Goal: Find specific page/section: Find specific page/section

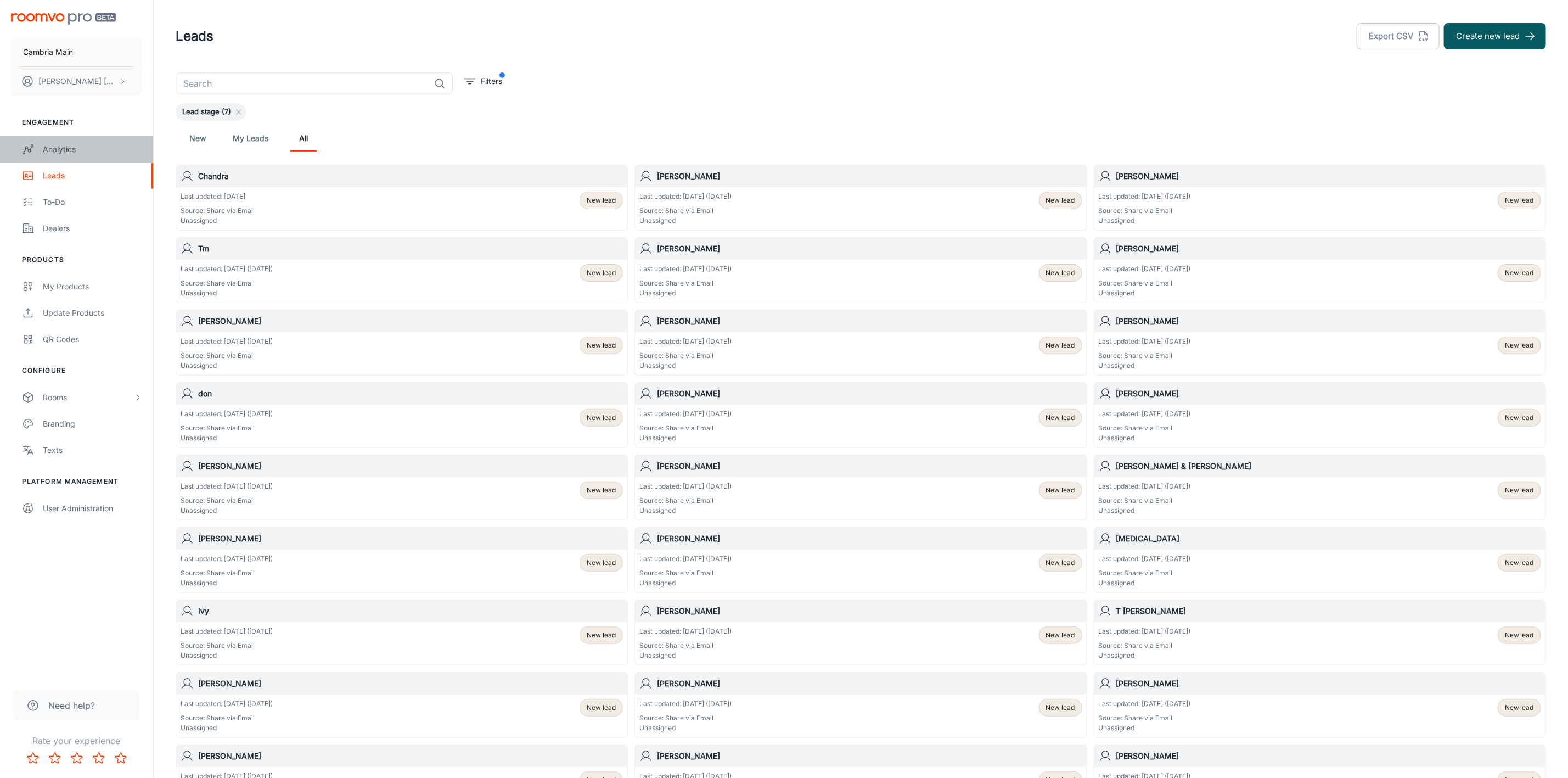
click at [49, 152] on div "Analytics" at bounding box center [93, 149] width 99 height 12
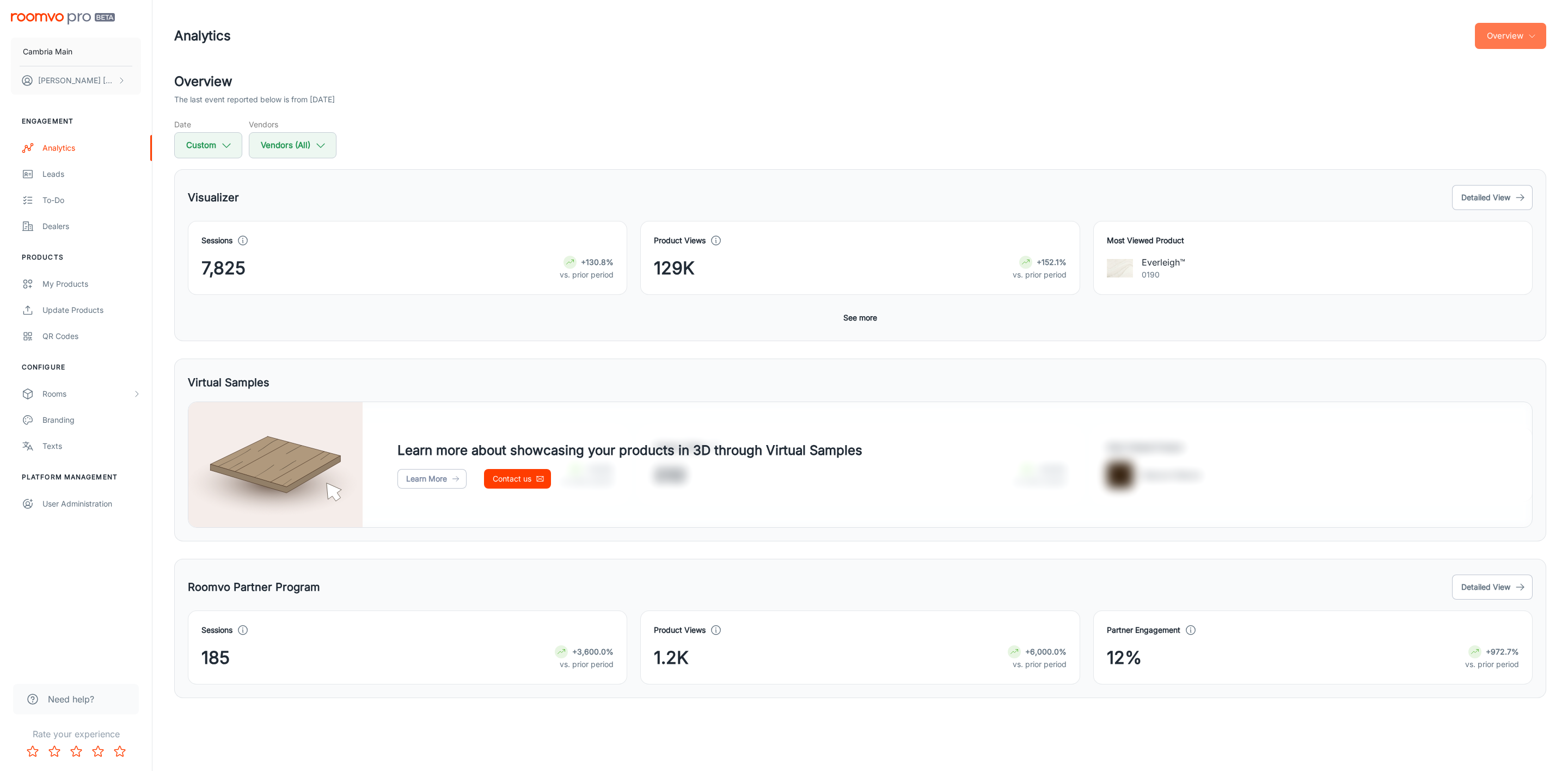
click at [1524, 41] on button "Overview" at bounding box center [1510, 36] width 71 height 26
click at [1503, 99] on li "Roomvo Partners Program" at bounding box center [1484, 102] width 127 height 19
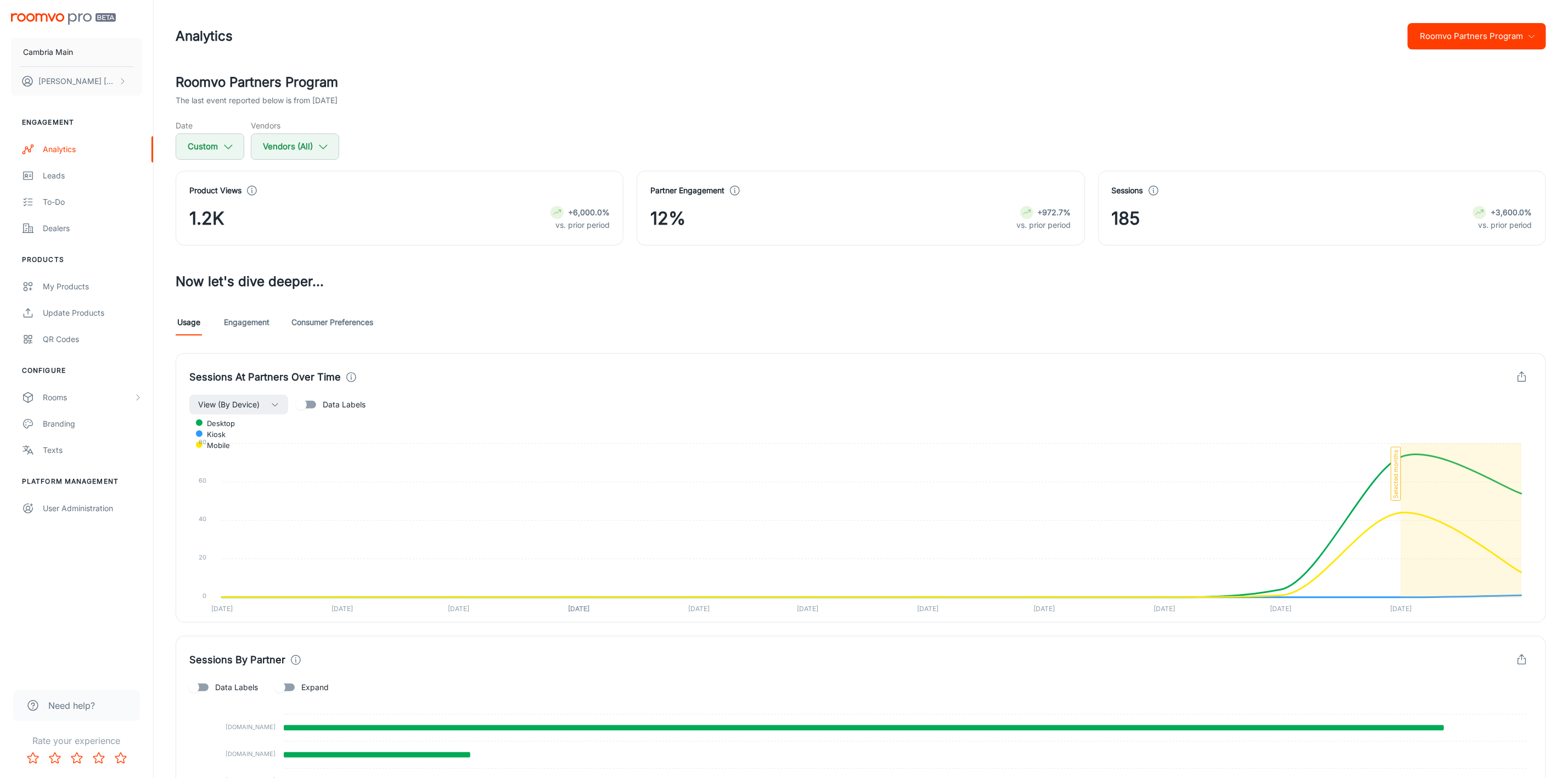
click at [239, 323] on link "Engagement" at bounding box center [247, 322] width 45 height 26
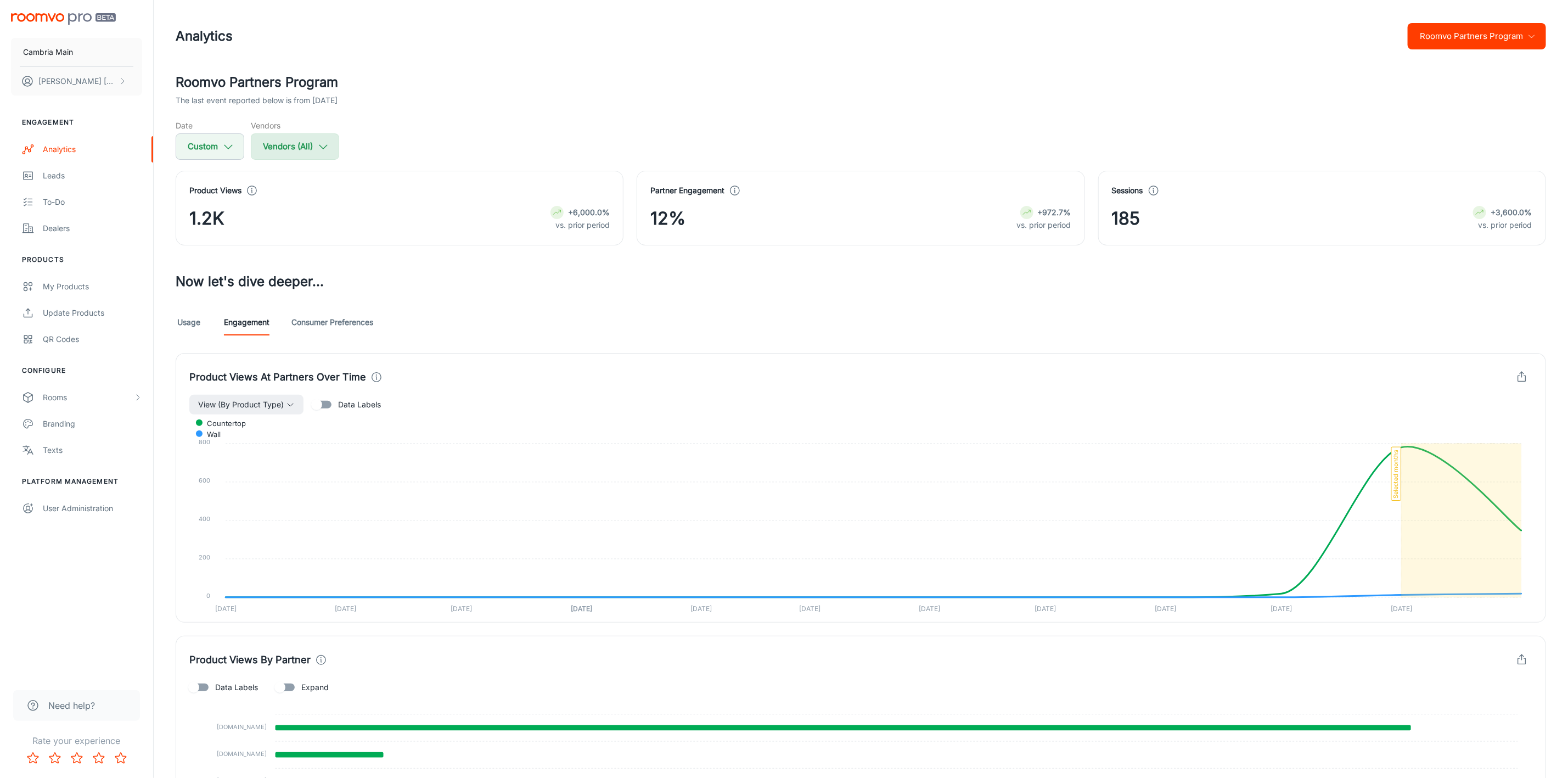
click at [308, 140] on button "Vendors (All)" at bounding box center [295, 146] width 88 height 26
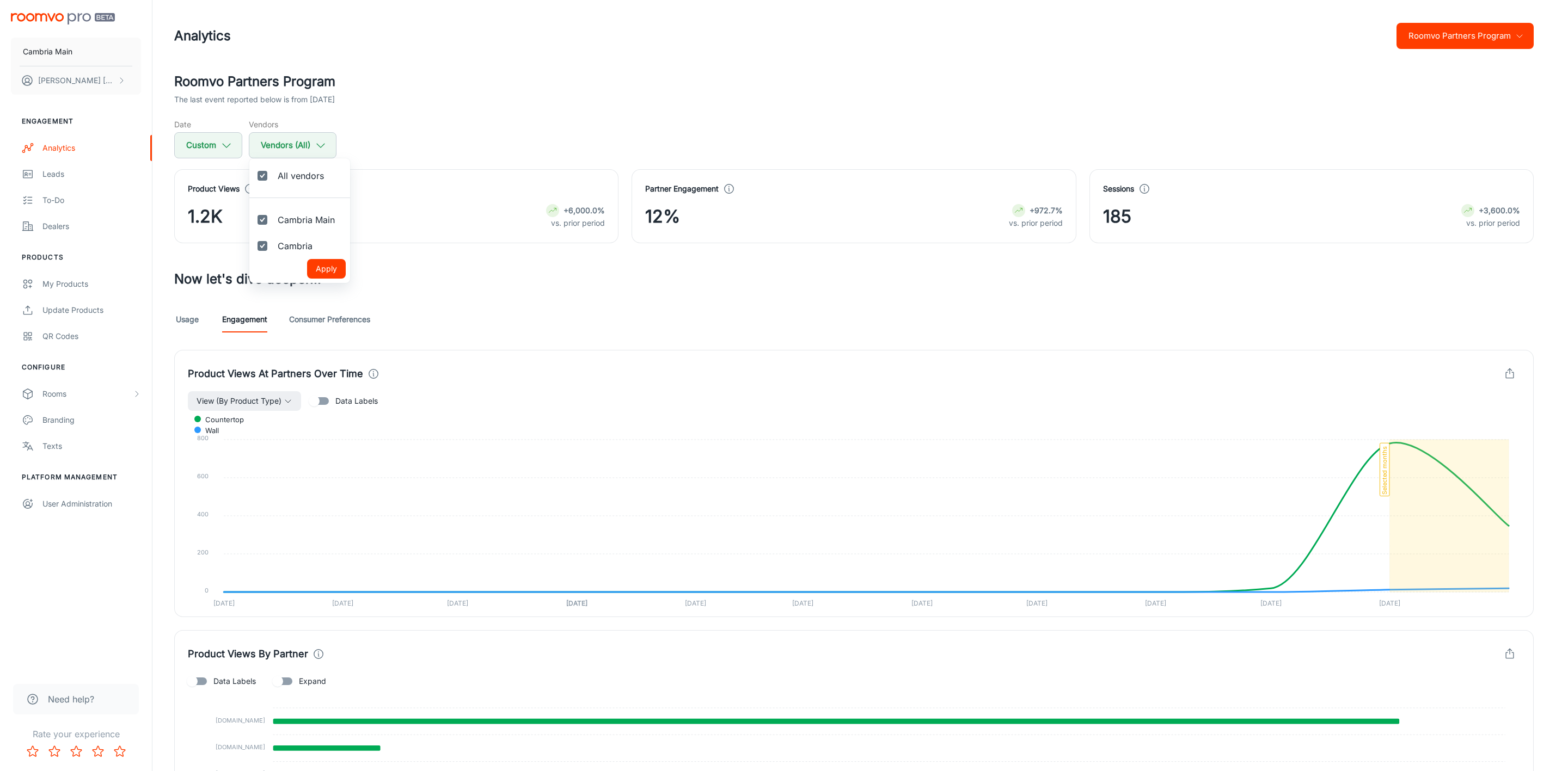
click at [324, 263] on button "Apply" at bounding box center [326, 269] width 39 height 19
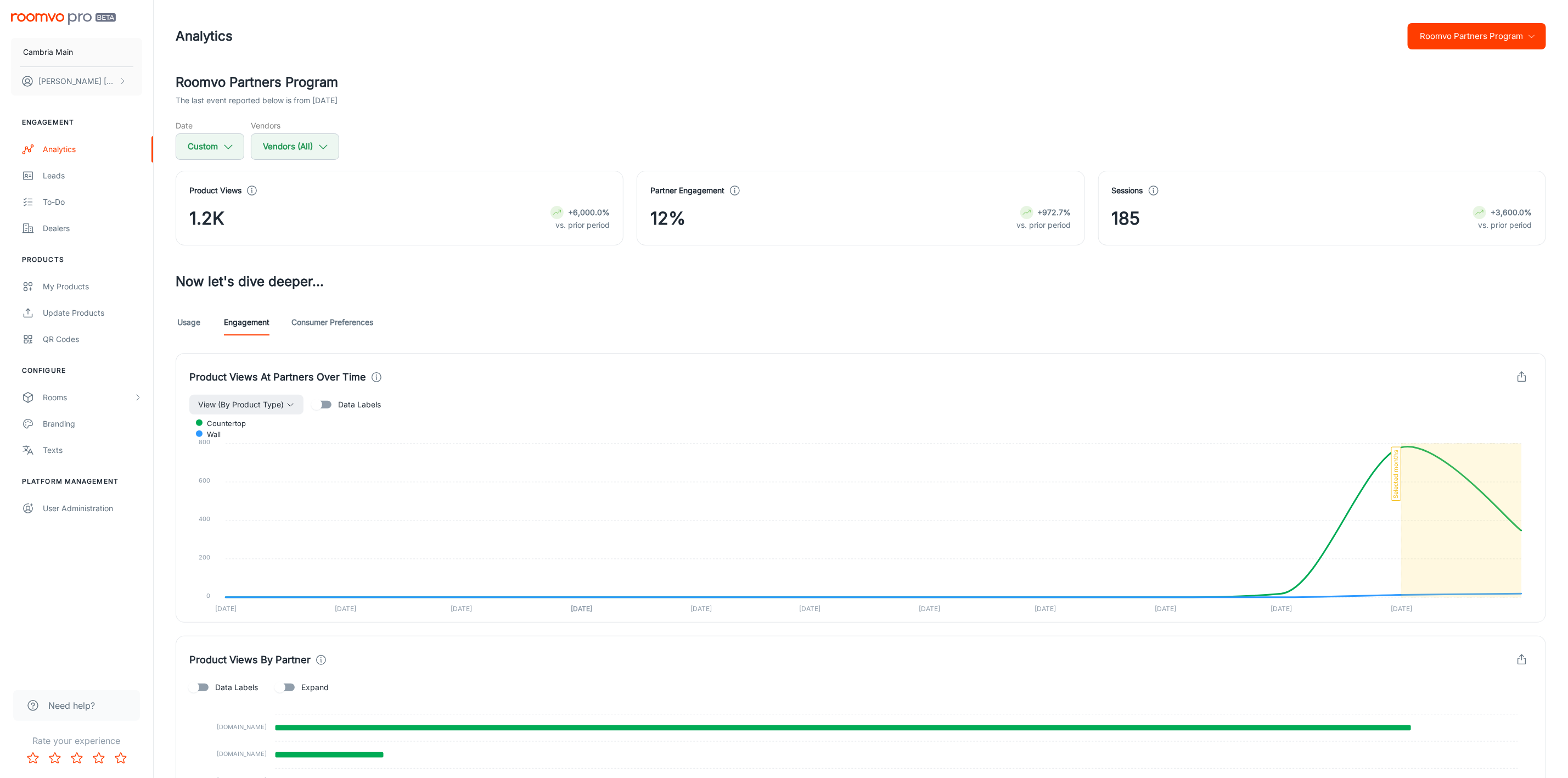
click at [353, 317] on link "Consumer Preferences" at bounding box center [332, 322] width 82 height 26
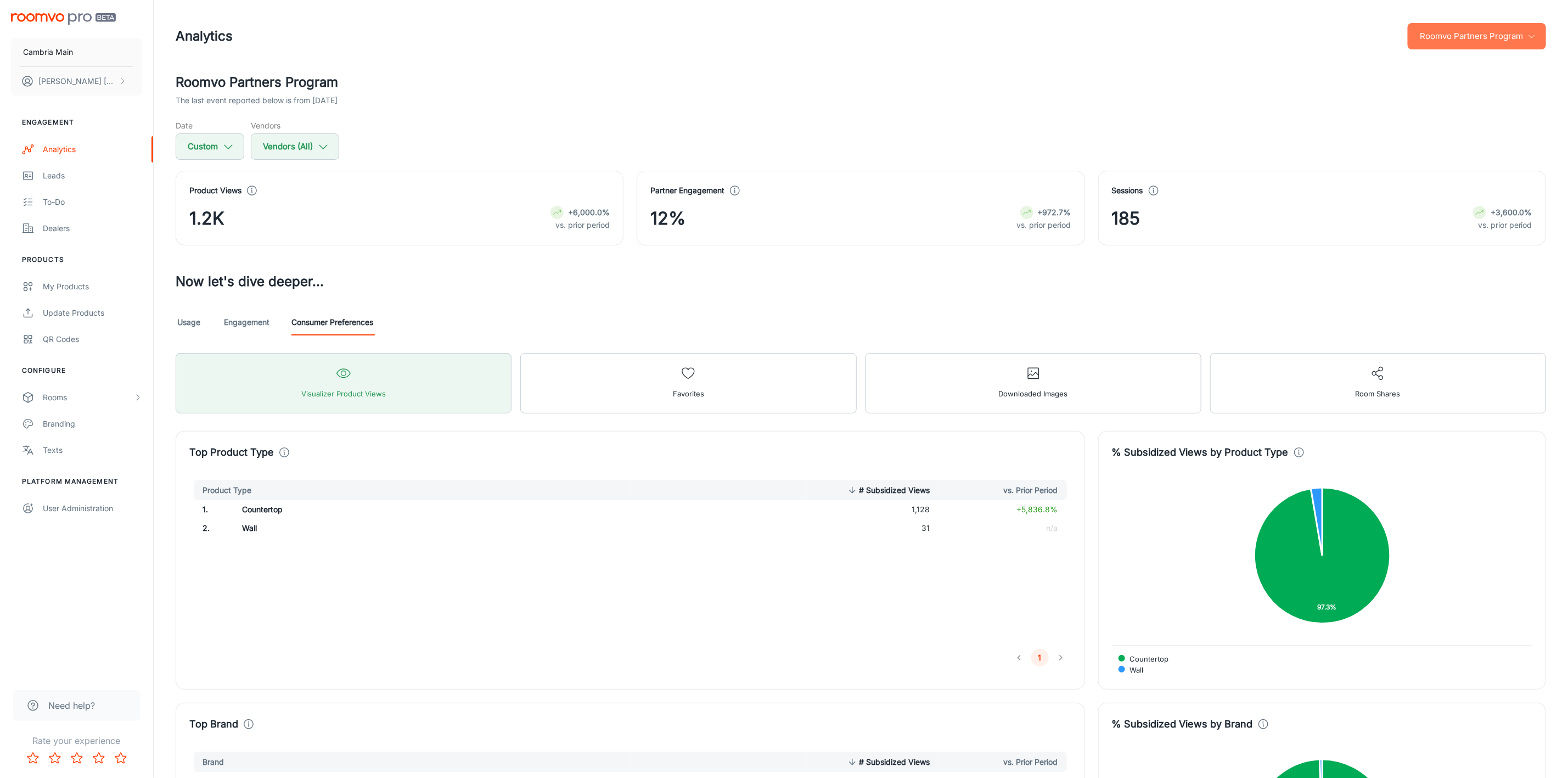
click at [1499, 38] on button "Roomvo Partners Program" at bounding box center [1477, 36] width 138 height 26
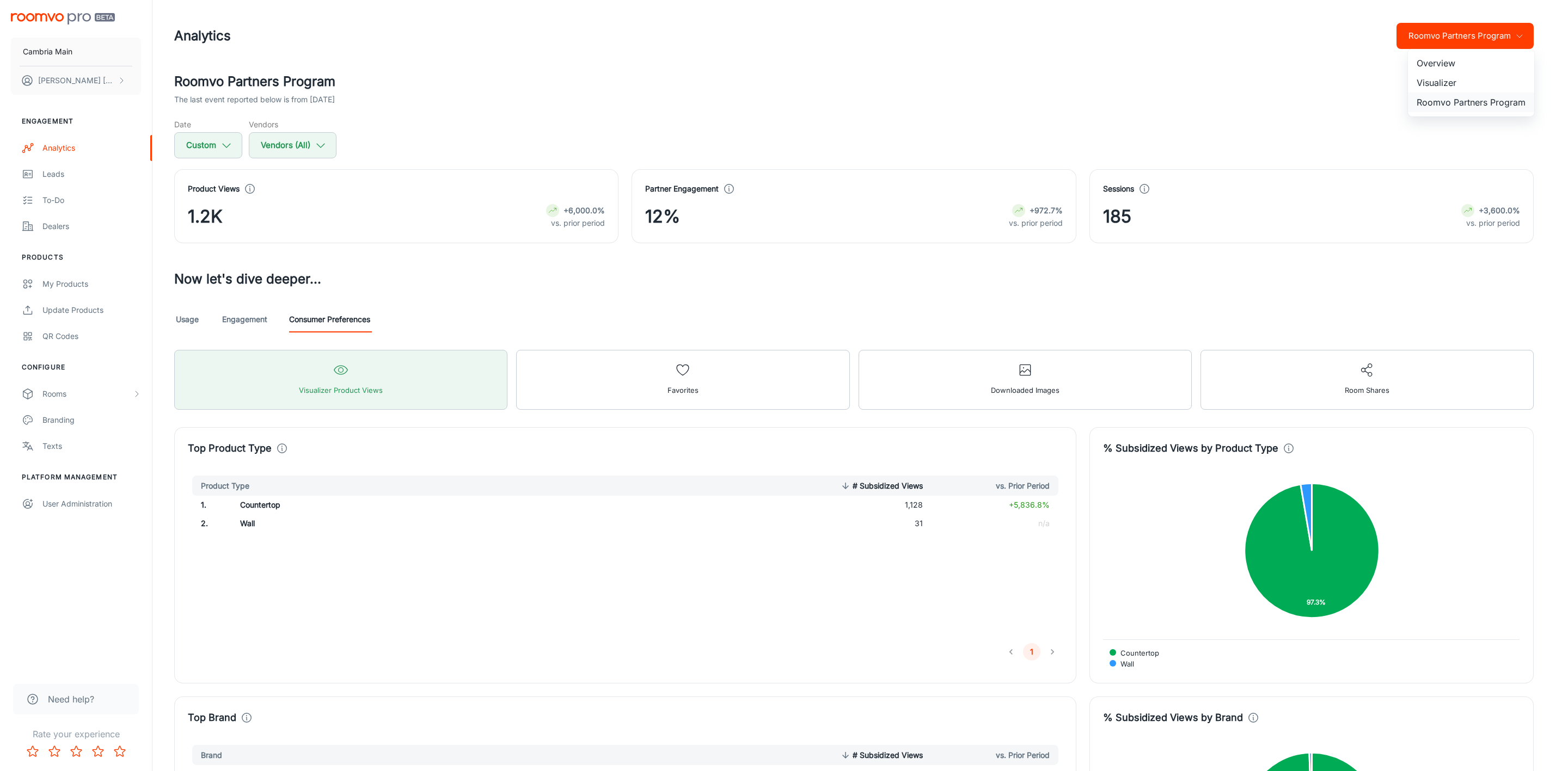
click at [1461, 100] on li "Roomvo Partners Program" at bounding box center [1471, 102] width 127 height 19
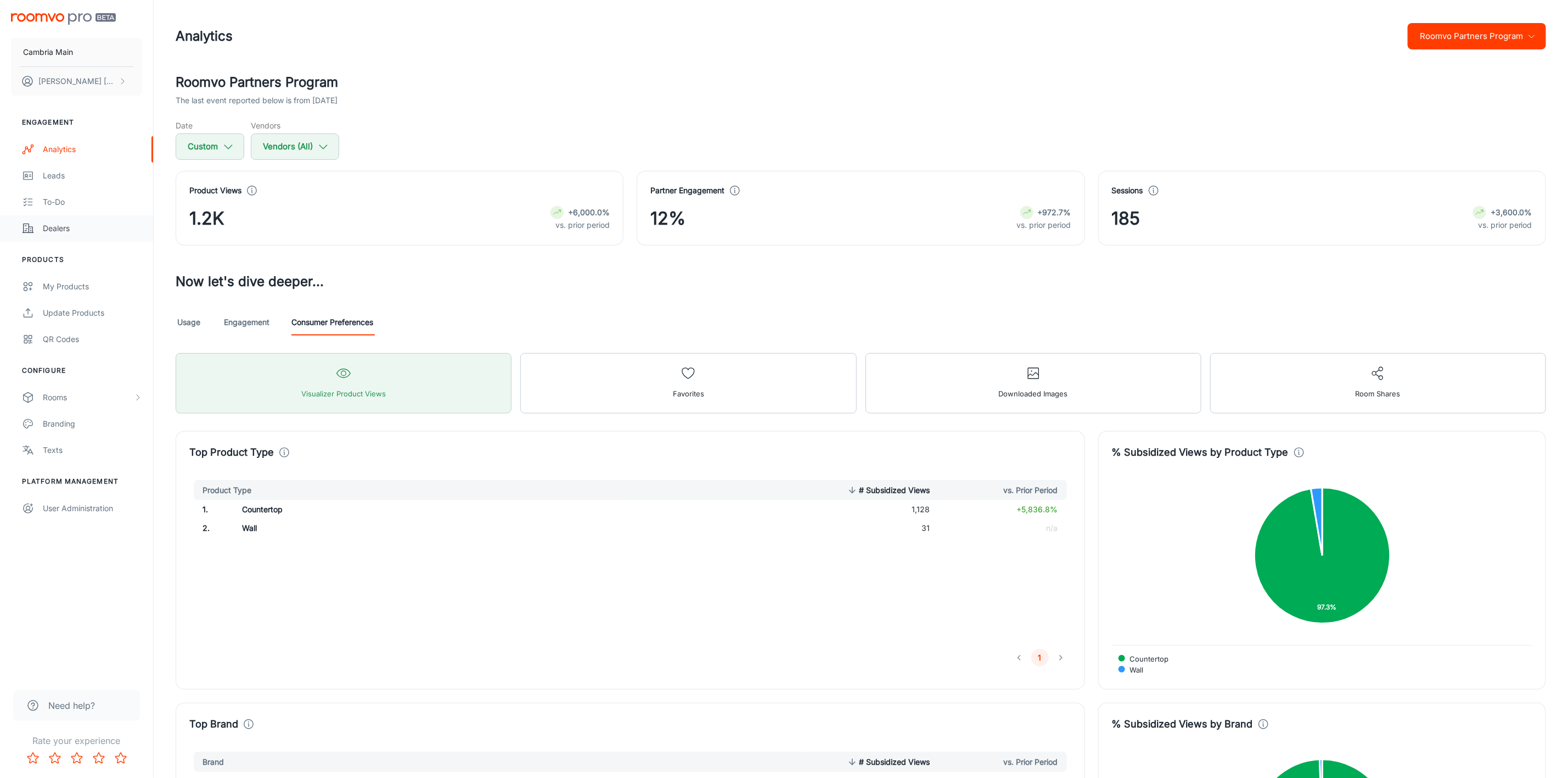
click at [55, 231] on div "Dealers" at bounding box center [93, 228] width 99 height 12
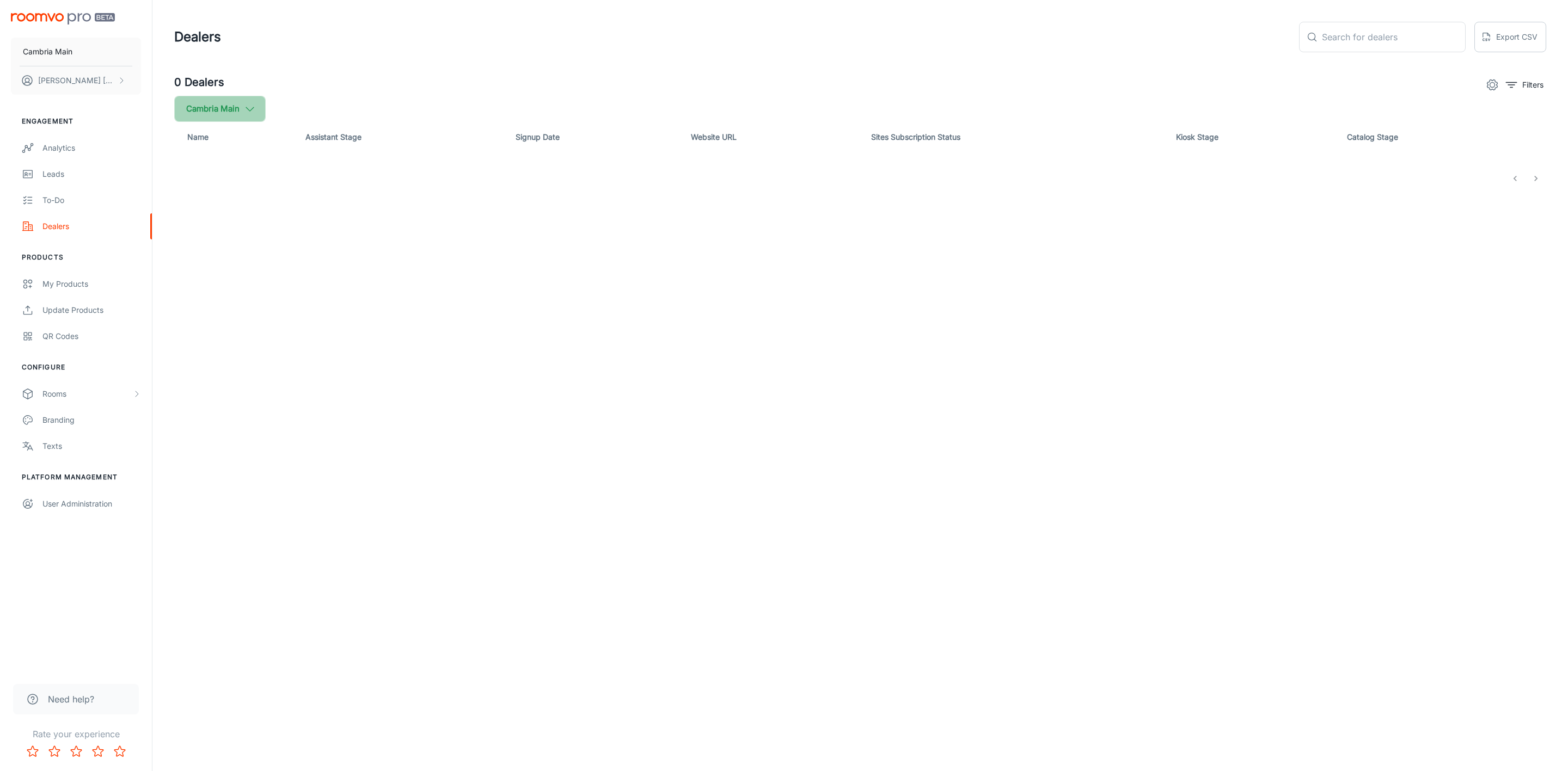
click at [262, 113] on button "Cambria Main" at bounding box center [220, 108] width 91 height 26
click at [218, 252] on label "Cambria" at bounding box center [266, 260] width 184 height 26
click at [198, 252] on input "Cambria" at bounding box center [187, 260] width 22 height 22
checkbox input "true"
click at [326, 301] on button "Apply" at bounding box center [335, 309] width 39 height 19
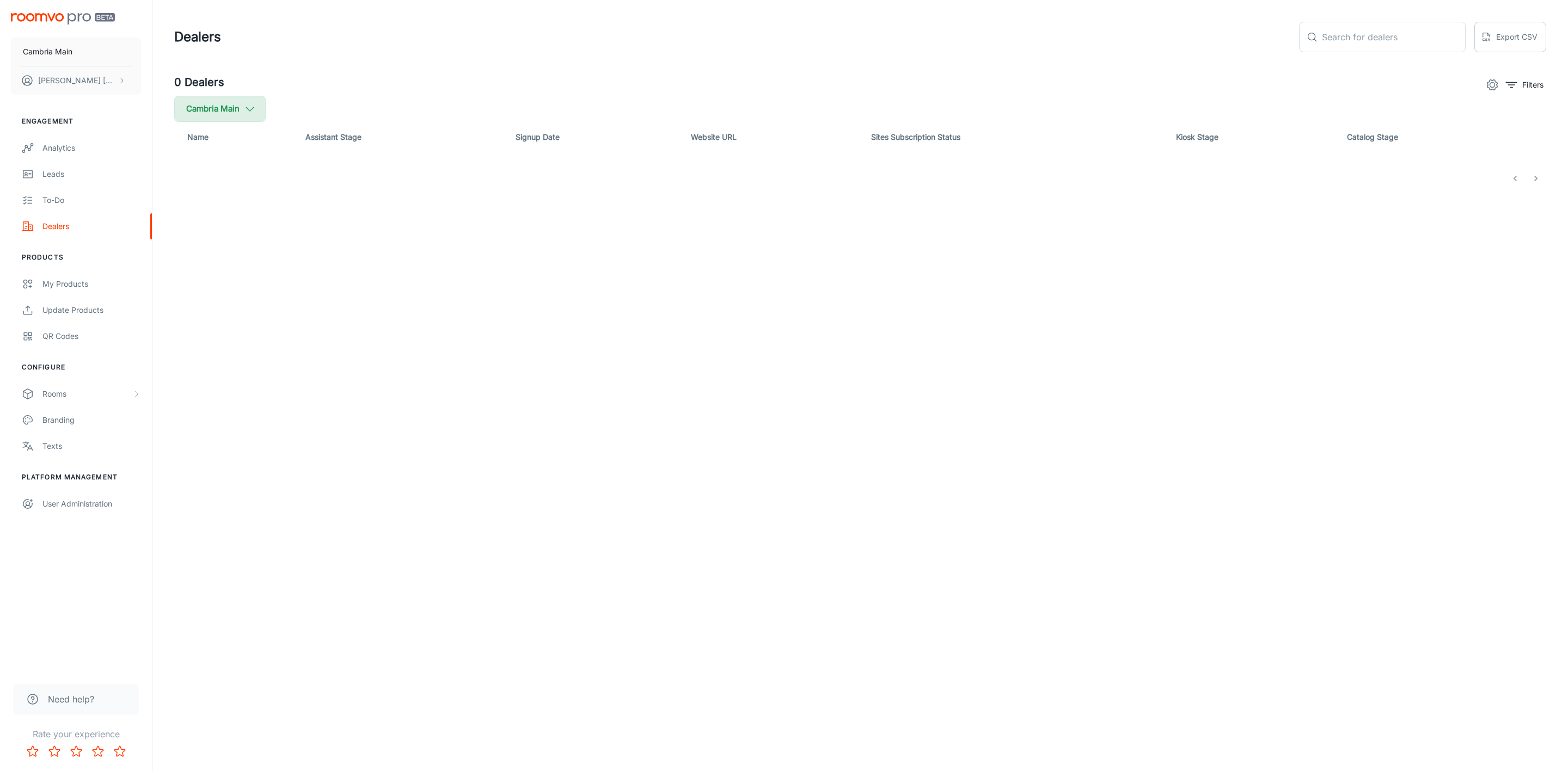
click at [251, 110] on polyline "button" at bounding box center [250, 109] width 8 height 4
click at [203, 260] on span "Cambria" at bounding box center [276, 260] width 147 height 13
click at [198, 260] on input "Cambria" at bounding box center [187, 260] width 22 height 22
checkbox input "true"
click at [325, 305] on button "Apply" at bounding box center [335, 309] width 39 height 19
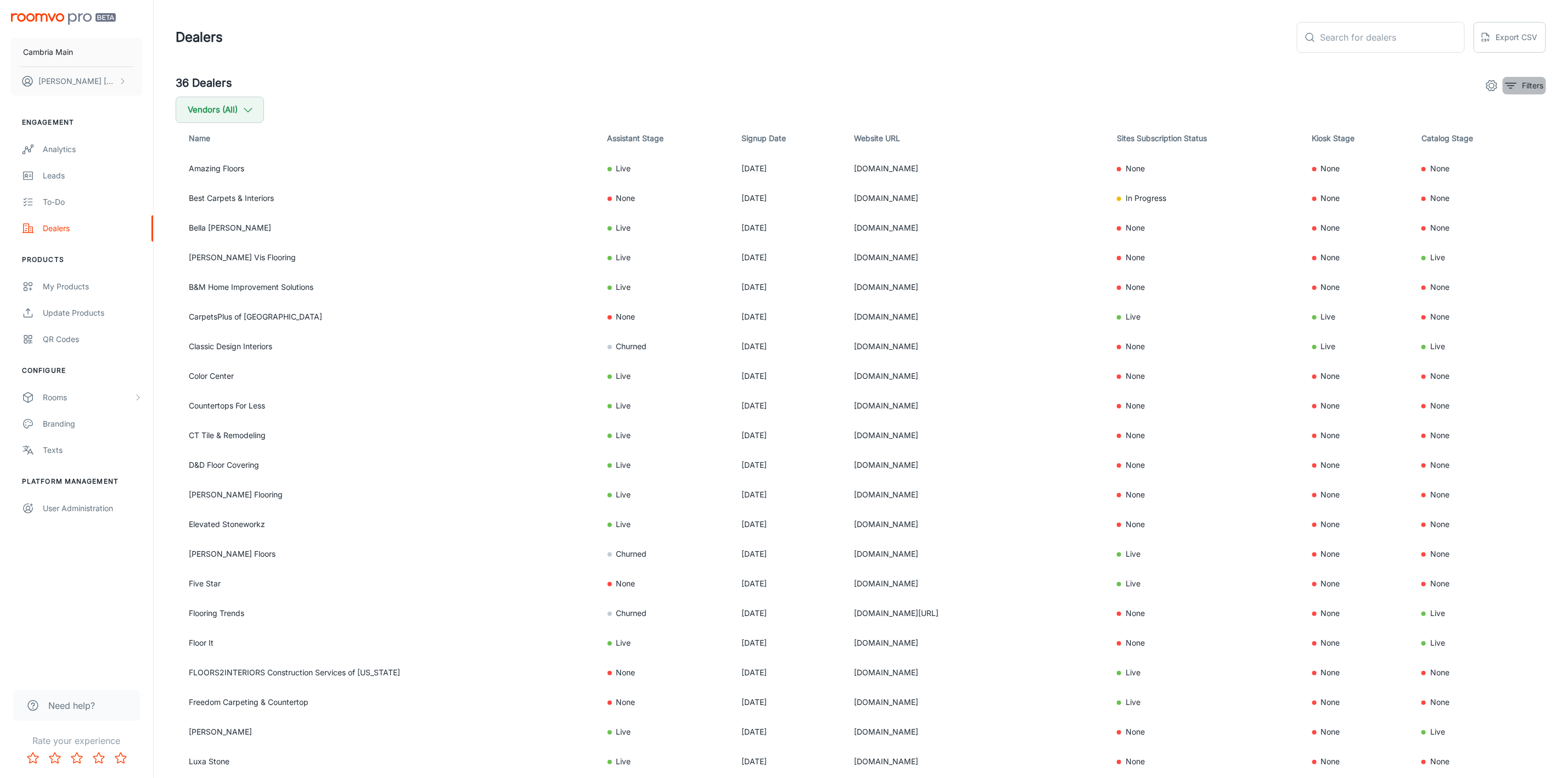
click at [1521, 85] on button "Filters" at bounding box center [1524, 85] width 44 height 18
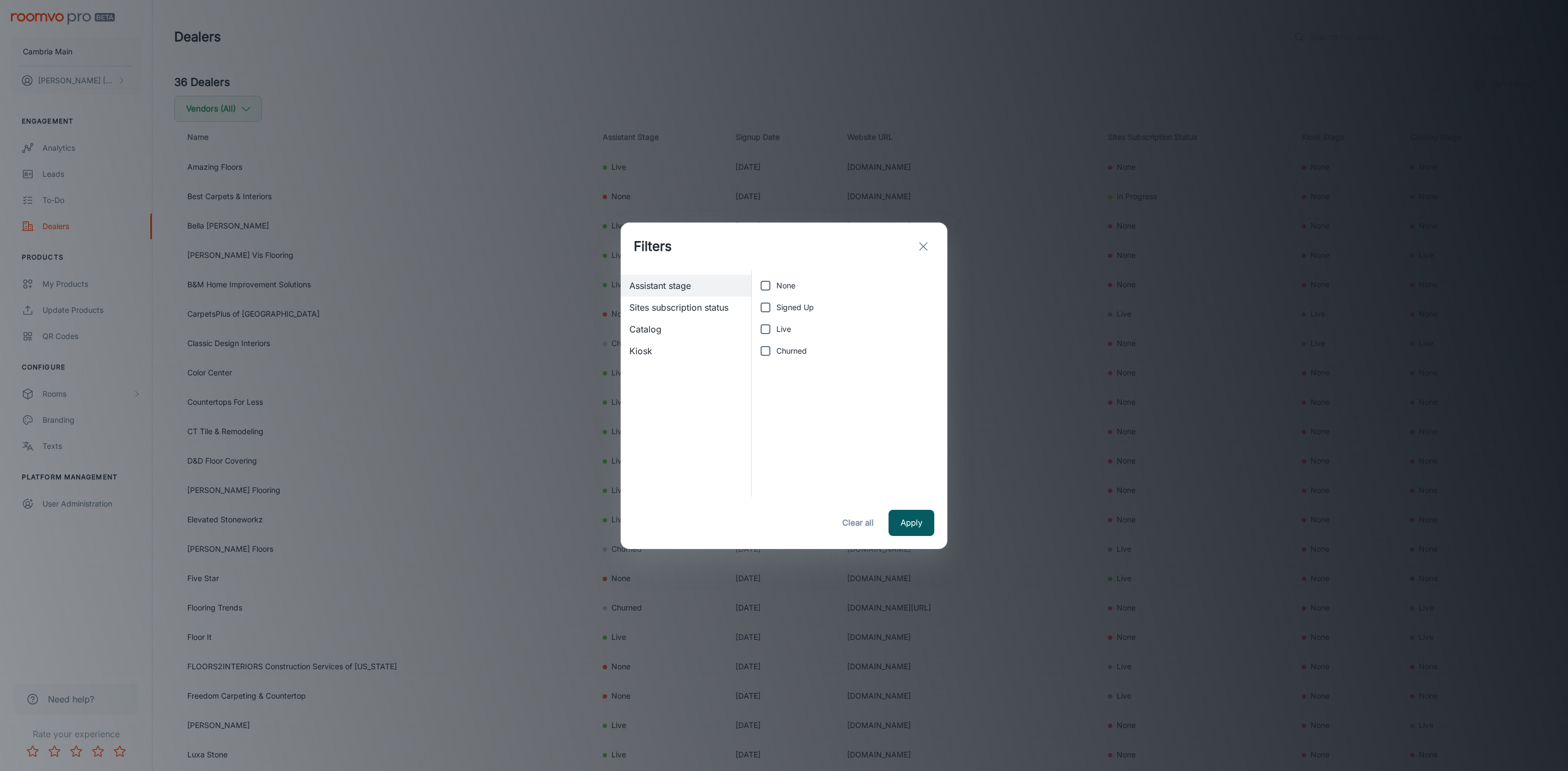
click at [776, 322] on input "Live" at bounding box center [766, 329] width 22 height 22
checkbox input "true"
click at [911, 523] on button "Apply" at bounding box center [911, 523] width 46 height 26
